Goal: Transaction & Acquisition: Obtain resource

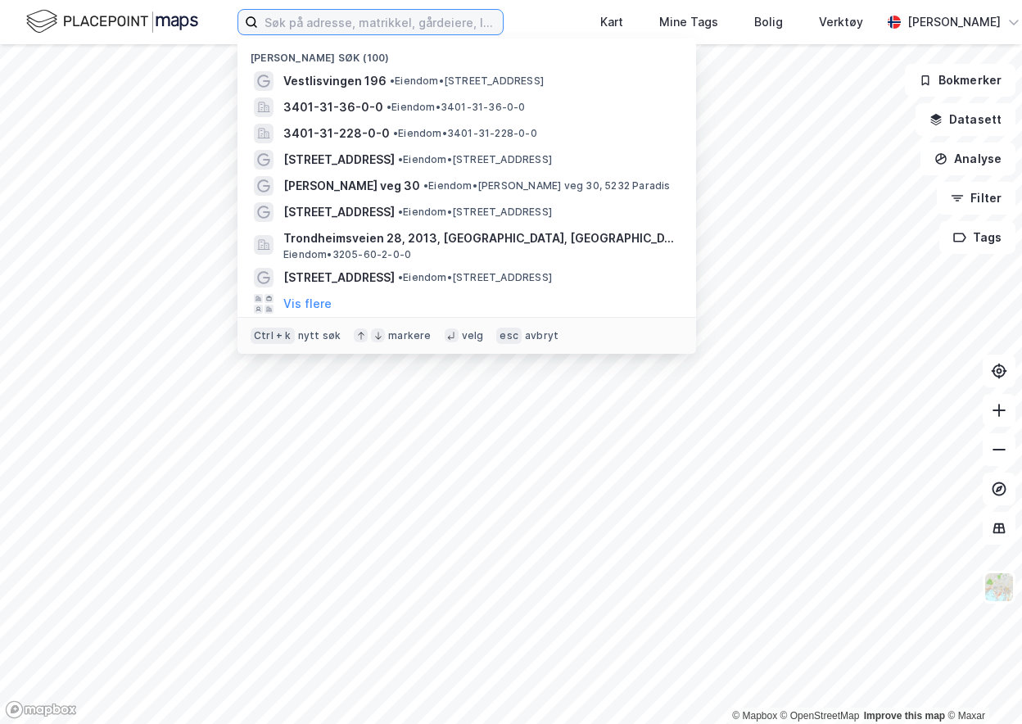
click at [378, 21] on input at bounding box center [380, 22] width 245 height 25
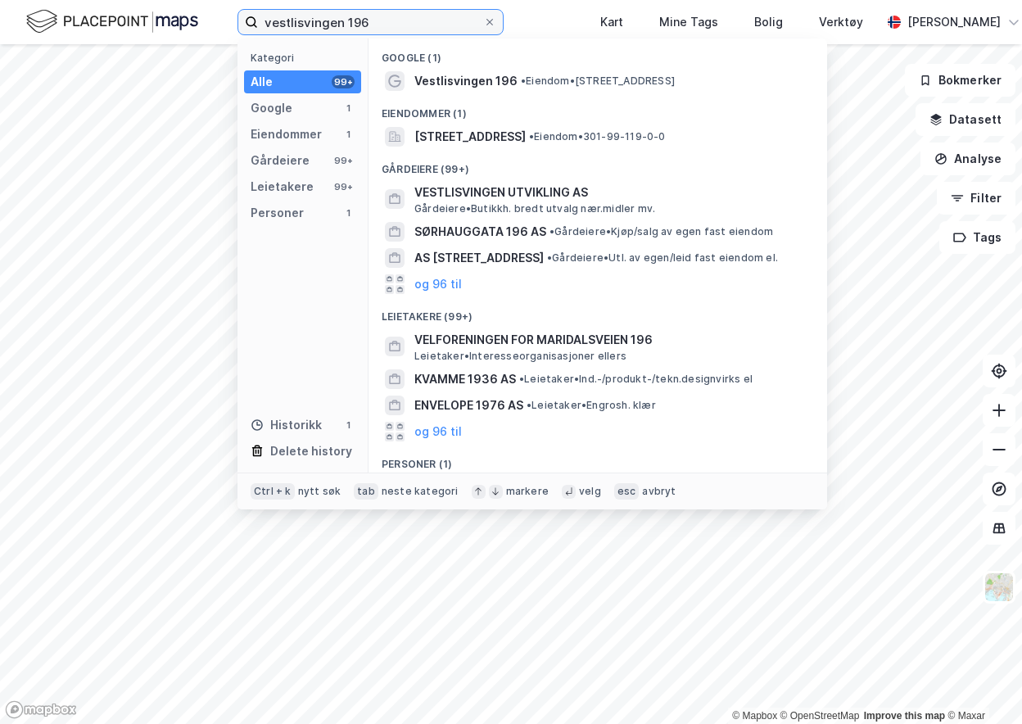
type input "vestlisvingen 196"
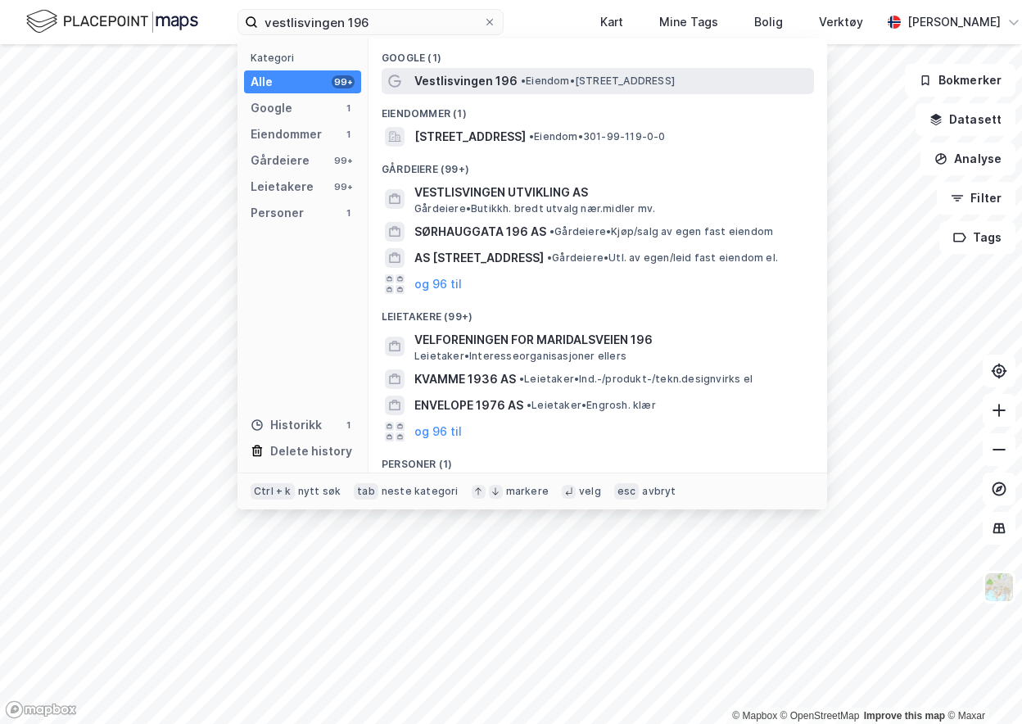
click at [444, 70] on div "Vestlisvingen 196 • Eiendom • [STREET_ADDRESS]" at bounding box center [598, 81] width 432 height 26
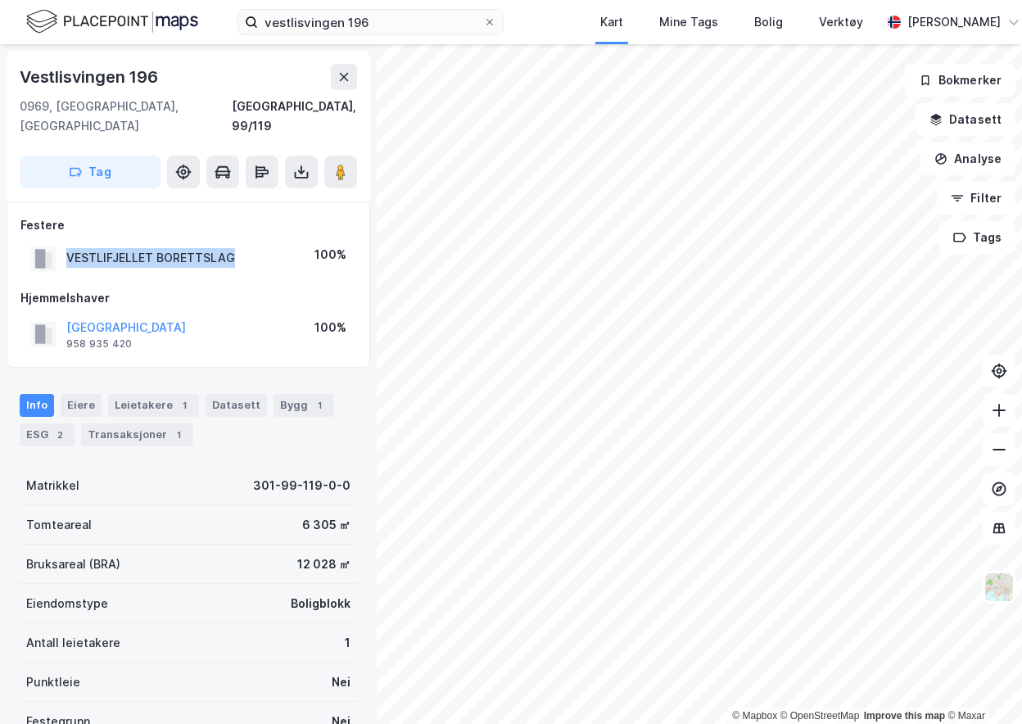
drag, startPoint x: 67, startPoint y: 239, endPoint x: 233, endPoint y: 235, distance: 166.2
click at [233, 242] on div "VESTLIFJELLET BORETTSLAG 100%" at bounding box center [188, 259] width 336 height 34
click at [187, 291] on div "[GEOGRAPHIC_DATA] 958 935 420 100%" at bounding box center [188, 320] width 336 height 65
click at [175, 248] on div "VESTLIFJELLET BORETTSLAG" at bounding box center [150, 258] width 169 height 20
click at [297, 164] on icon at bounding box center [301, 172] width 16 height 16
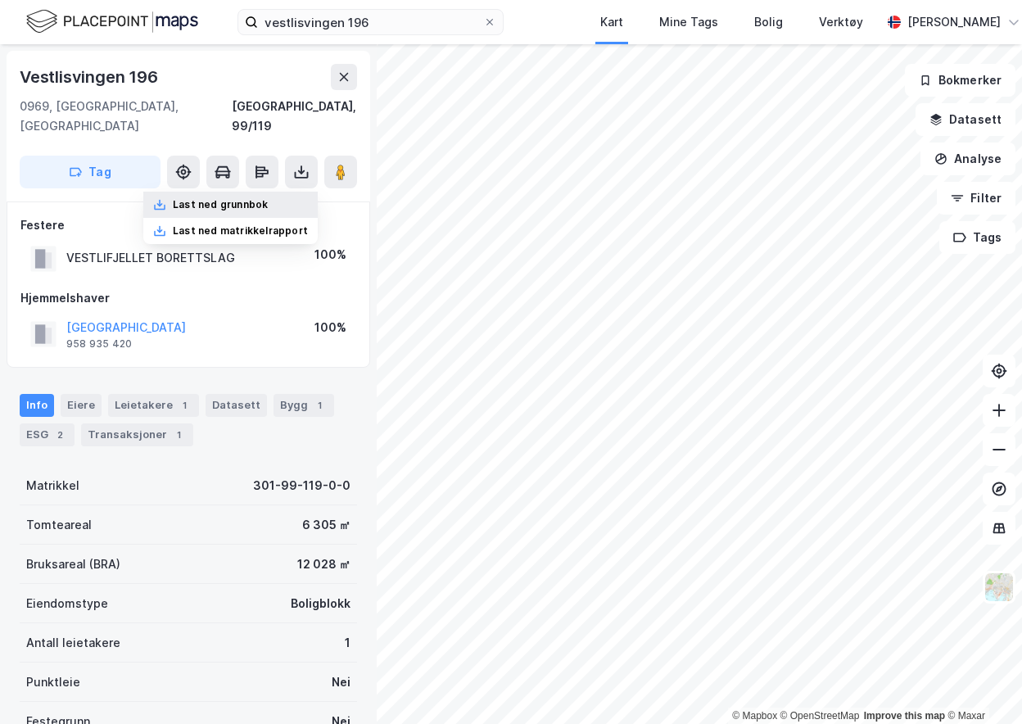
click at [251, 198] on div "Last ned grunnbok" at bounding box center [220, 204] width 95 height 13
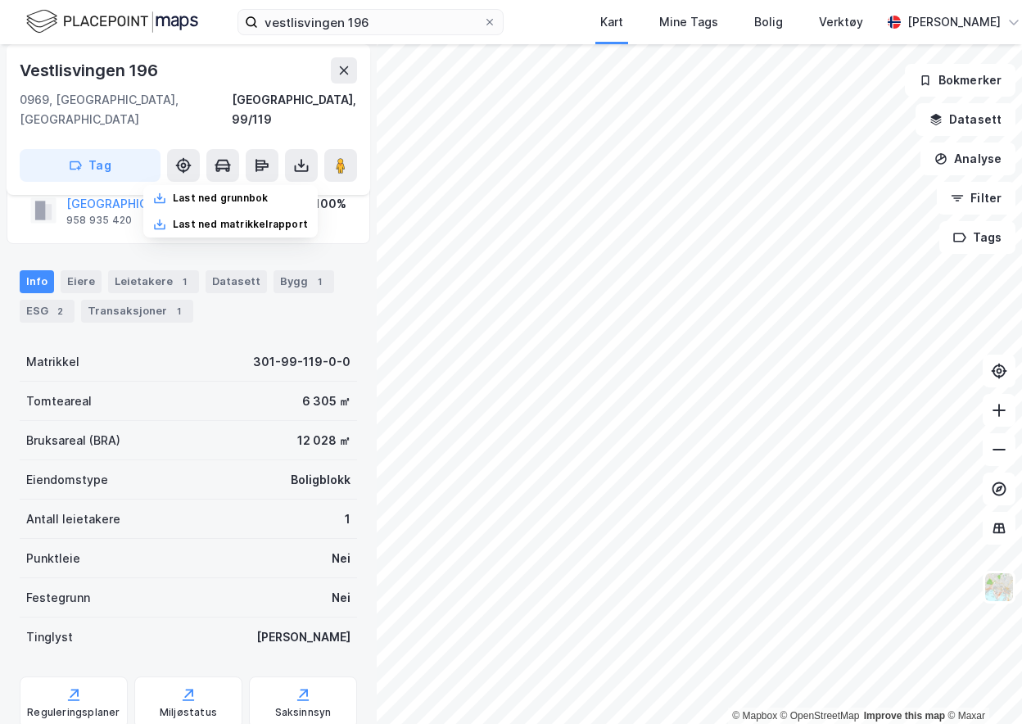
scroll to position [162, 0]
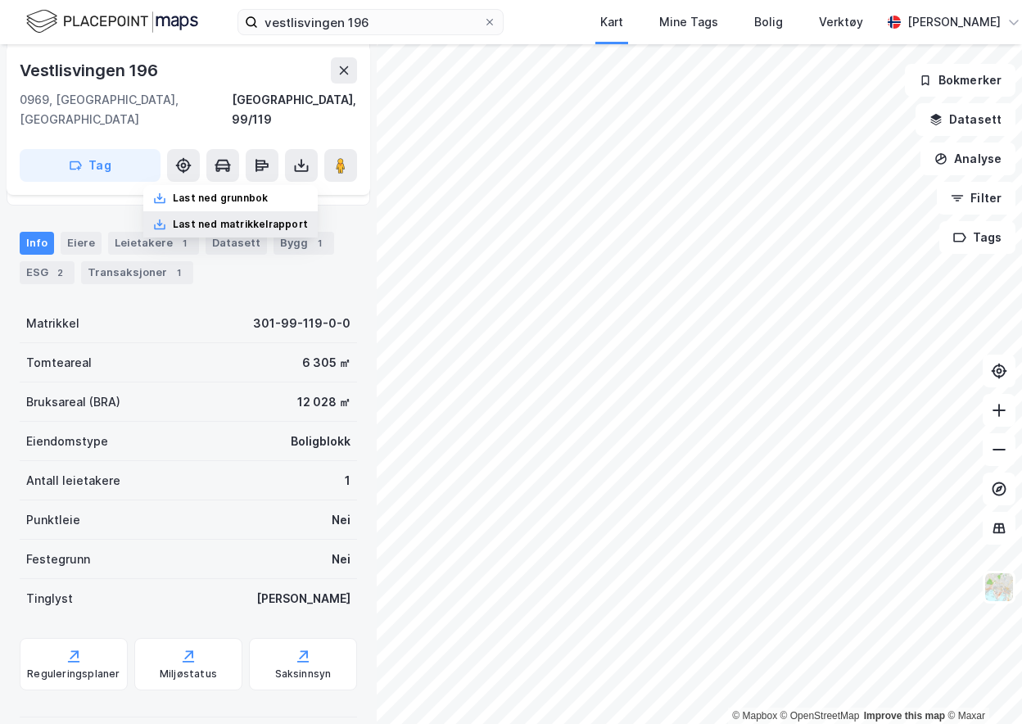
click at [231, 218] on div "Last ned matrikkelrapport" at bounding box center [240, 224] width 135 height 13
